Goal: Transaction & Acquisition: Book appointment/travel/reservation

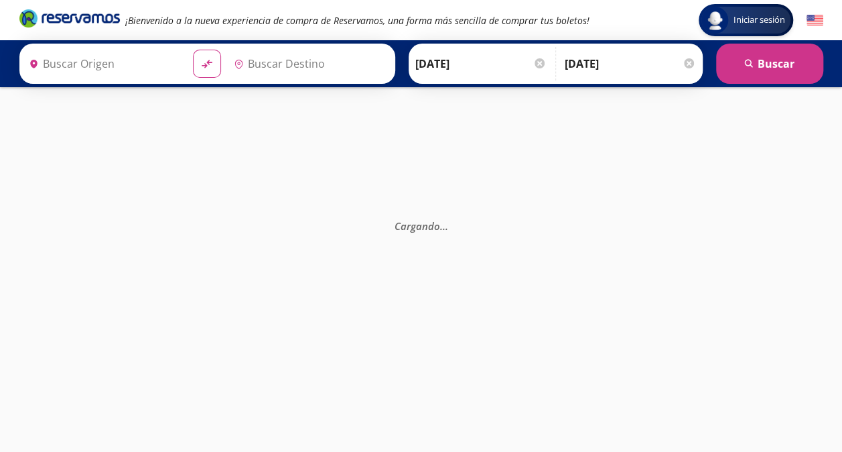
type input "[GEOGRAPHIC_DATA][PERSON_NAME], [GEOGRAPHIC_DATA][PERSON_NAME]"
type input "[GEOGRAPHIC_DATA], [GEOGRAPHIC_DATA]"
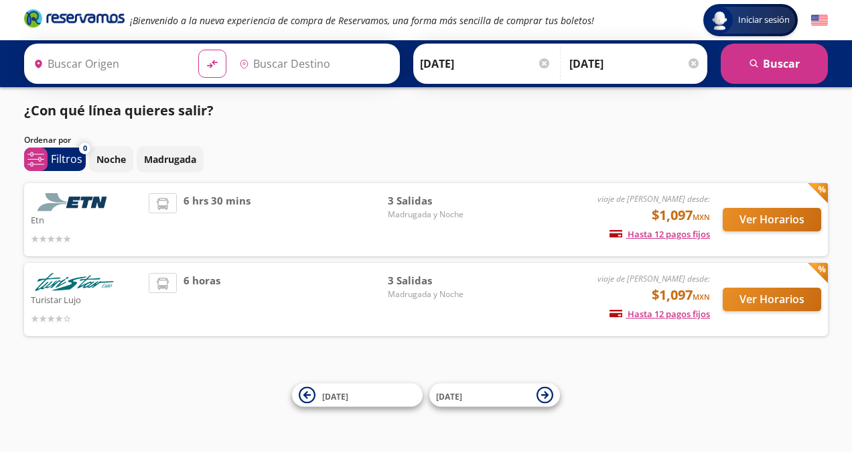
type input "[GEOGRAPHIC_DATA][PERSON_NAME], [GEOGRAPHIC_DATA][PERSON_NAME]"
type input "[GEOGRAPHIC_DATA], [GEOGRAPHIC_DATA]"
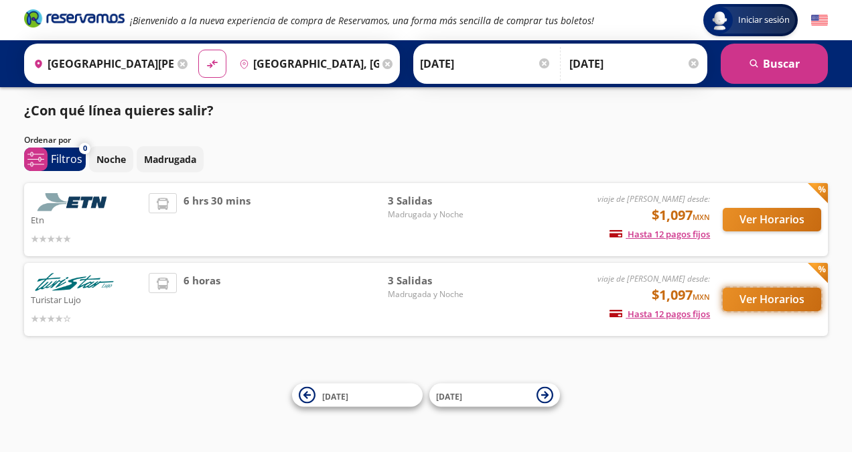
click at [728, 295] on button "Ver Horarios" at bounding box center [772, 298] width 99 height 23
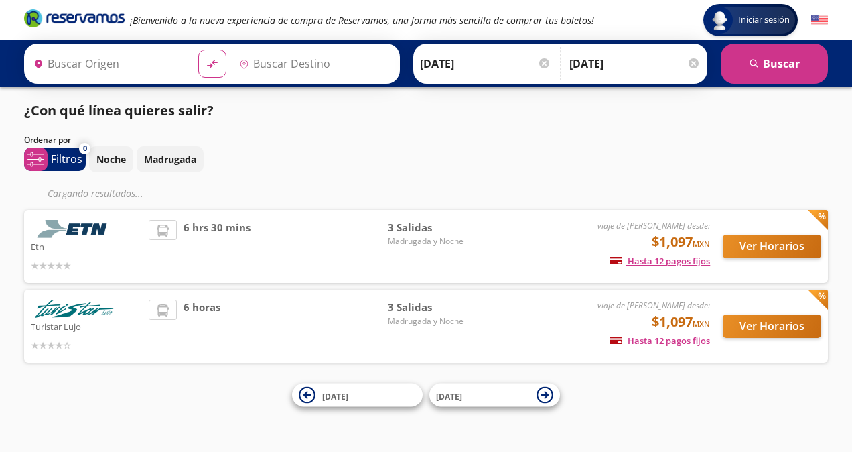
type input "[GEOGRAPHIC_DATA][PERSON_NAME], [GEOGRAPHIC_DATA][PERSON_NAME]"
type input "[GEOGRAPHIC_DATA], [GEOGRAPHIC_DATA]"
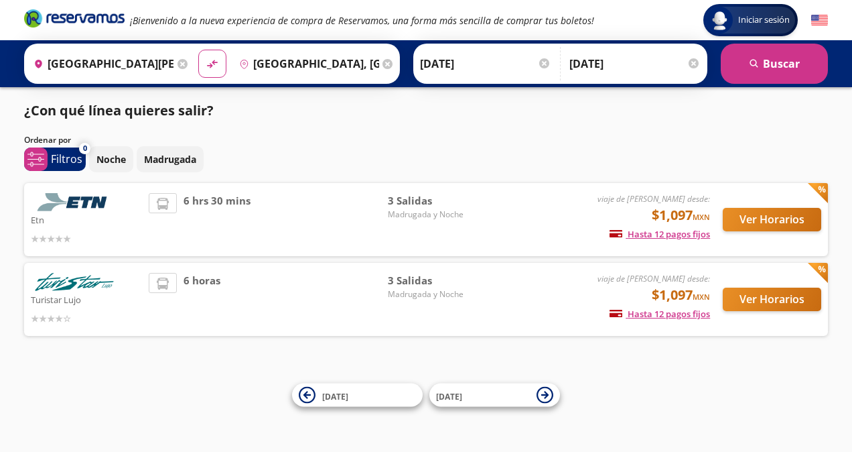
click at [762, 198] on div "Ver Horarios" at bounding box center [765, 219] width 111 height 53
click at [757, 214] on button "Ver Horarios" at bounding box center [772, 219] width 99 height 23
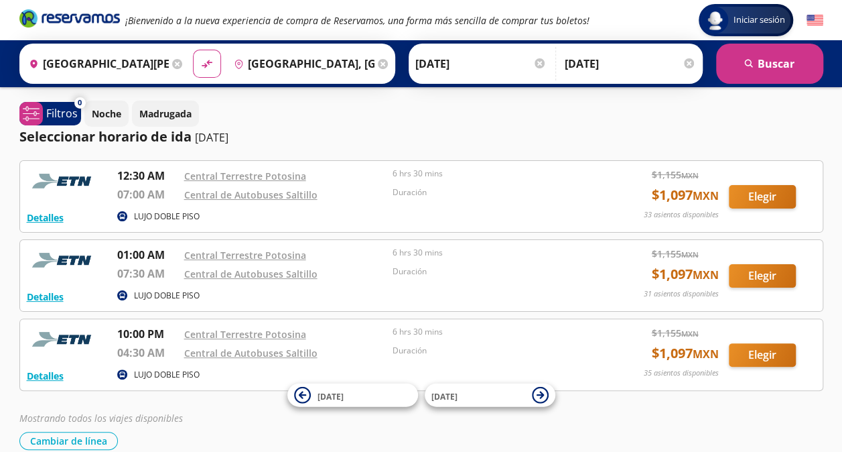
click at [687, 129] on div "Seleccionar horario de ida 22-sep-25" at bounding box center [421, 137] width 804 height 20
